Goal: Transaction & Acquisition: Obtain resource

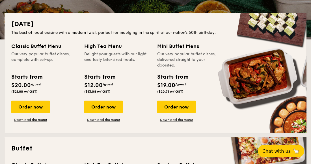
scroll to position [117, 0]
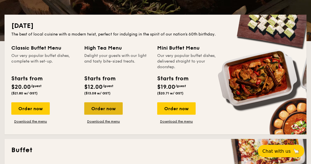
click at [106, 111] on div "Order now" at bounding box center [103, 109] width 38 height 12
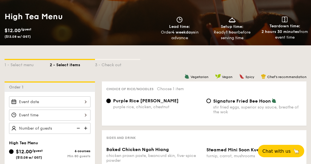
scroll to position [85, 0]
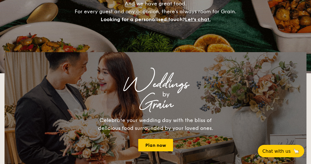
scroll to position [117, 0]
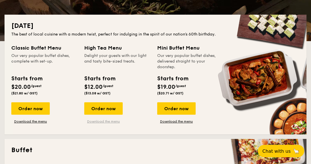
click at [113, 123] on link "Download the menu" at bounding box center [103, 122] width 38 height 5
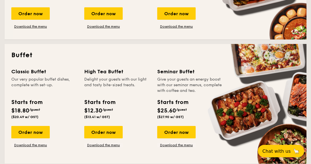
scroll to position [223, 0]
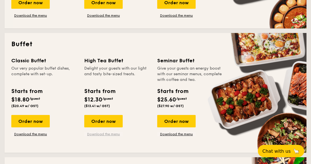
click at [109, 135] on link "Download the menu" at bounding box center [103, 134] width 38 height 5
